Goal: Information Seeking & Learning: Learn about a topic

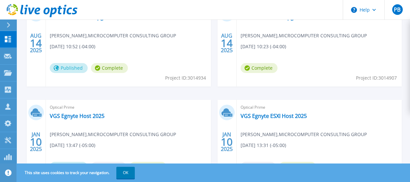
scroll to position [231, 0]
click at [261, 118] on link "VGS Egnyte ESXI Host 2025" at bounding box center [274, 115] width 66 height 7
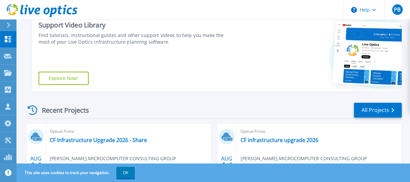
scroll to position [132, 0]
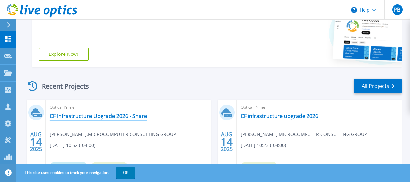
click at [109, 117] on link "CF Infrastructure Upgrade 2026 - Share" at bounding box center [98, 115] width 97 height 7
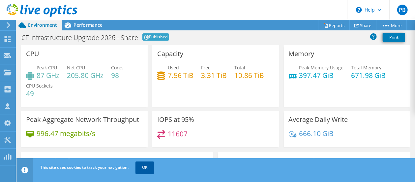
click at [144, 168] on link "OK" at bounding box center [144, 167] width 18 height 12
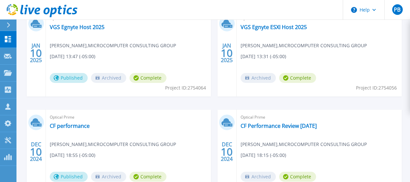
scroll to position [330, 0]
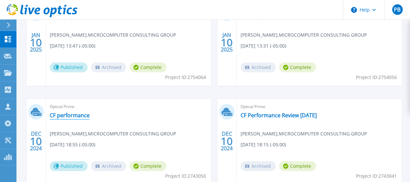
click at [77, 117] on link "CF performance" at bounding box center [70, 115] width 40 height 7
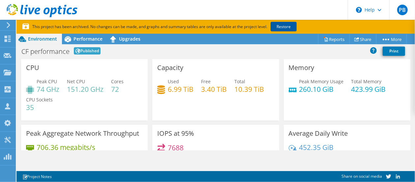
click at [282, 31] on link "Restore" at bounding box center [284, 27] width 26 height 10
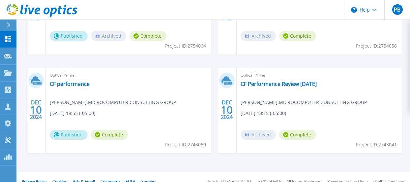
scroll to position [362, 0]
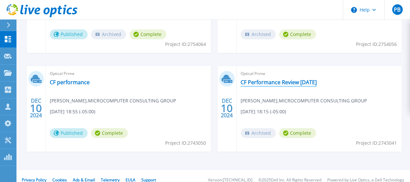
click at [279, 82] on link "CF Performance Review Dec 2024" at bounding box center [279, 82] width 76 height 7
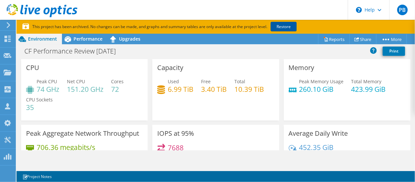
click at [283, 26] on link "Restore" at bounding box center [284, 27] width 26 height 10
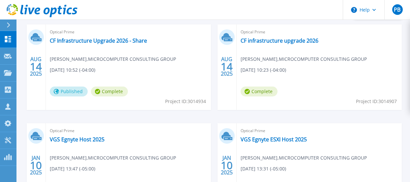
scroll to position [231, 0]
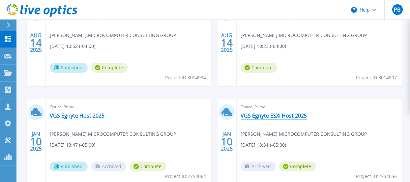
click at [249, 117] on link "VGS Egnyte ESXI Host 2025" at bounding box center [274, 115] width 66 height 7
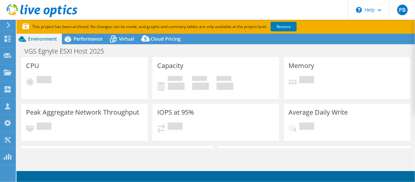
select select "USD"
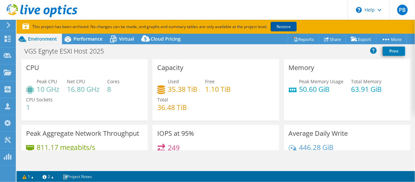
click at [291, 26] on link "Restore" at bounding box center [284, 27] width 26 height 10
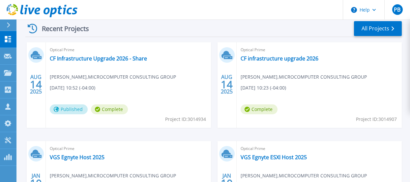
scroll to position [231, 0]
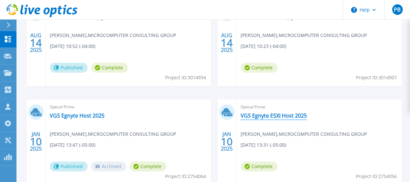
click at [262, 113] on link "VGS Egnyte ESXI Host 2025" at bounding box center [274, 115] width 66 height 7
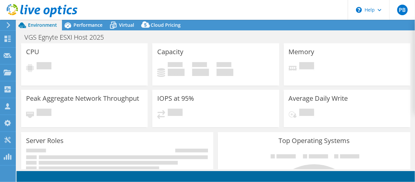
select select "USD"
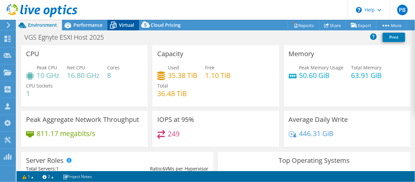
click at [128, 25] on span "Virtual" at bounding box center [126, 25] width 15 height 6
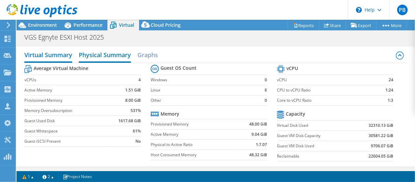
click at [108, 56] on h2 "Physical Summary" at bounding box center [105, 55] width 52 height 14
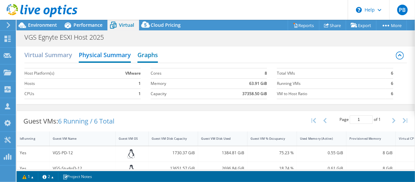
click at [147, 52] on h2 "Graphs" at bounding box center [147, 55] width 20 height 14
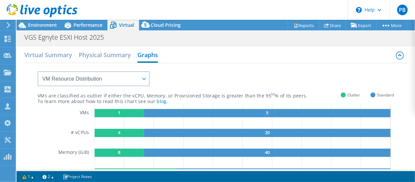
click at [123, 130] on rect at bounding box center [119, 133] width 49 height 8
click at [158, 134] on rect at bounding box center [267, 133] width 246 height 8
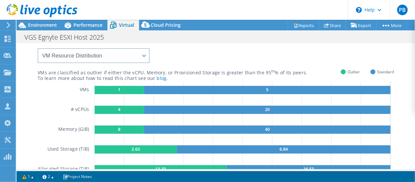
scroll to position [33, 0]
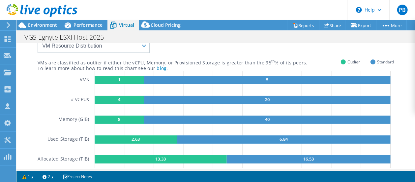
click at [130, 81] on rect at bounding box center [119, 80] width 49 height 8
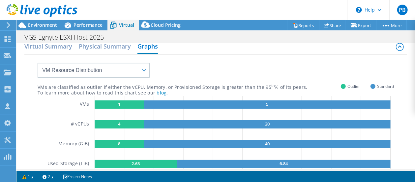
scroll to position [0, 0]
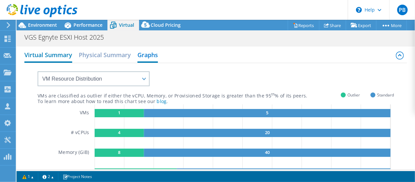
click at [53, 54] on h2 "Virtual Summary" at bounding box center [48, 55] width 48 height 14
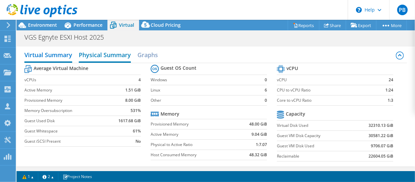
click at [101, 60] on h2 "Physical Summary" at bounding box center [105, 55] width 52 height 14
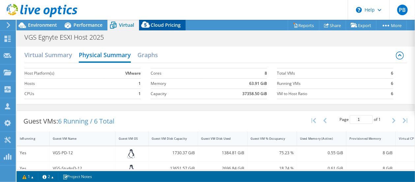
click at [162, 22] on span "Cloud Pricing" at bounding box center [166, 25] width 30 height 6
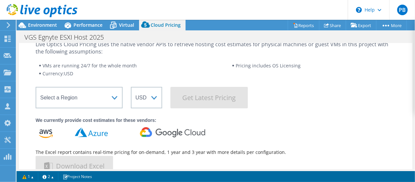
scroll to position [66, 0]
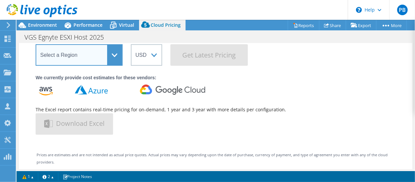
click at [117, 56] on select "Select a Region [GEOGRAPHIC_DATA] ([GEOGRAPHIC_DATA]) [GEOGRAPHIC_DATA] ([GEOGR…" at bounding box center [79, 54] width 87 height 21
select select "USEast"
click at [36, 44] on select "Select a Region [GEOGRAPHIC_DATA] ([GEOGRAPHIC_DATA]) [GEOGRAPHIC_DATA] ([GEOGR…" at bounding box center [79, 54] width 87 height 21
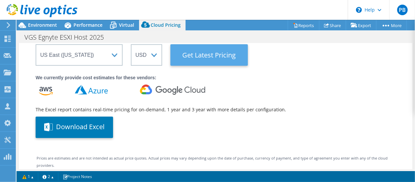
click at [203, 55] on Latest "Get Latest Pricing" at bounding box center [208, 54] width 77 height 21
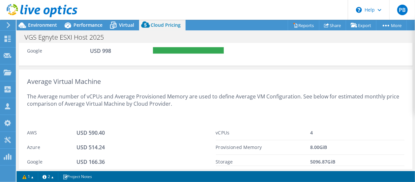
scroll to position [515, 0]
